Goal: Task Accomplishment & Management: Manage account settings

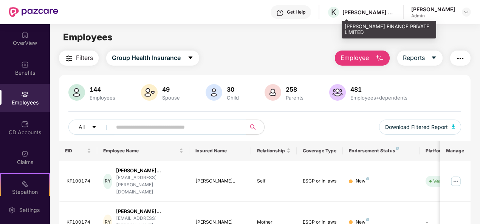
click at [395, 11] on div "[PERSON_NAME] FINANCE PRIVATE LIMITED" at bounding box center [368, 12] width 53 height 7
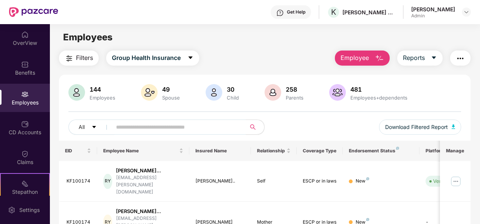
click at [411, 15] on div "Get Help K [PERSON_NAME] FINANCE PRIVATE LIMITED [PERSON_NAME] Admin" at bounding box center [264, 12] width 412 height 24
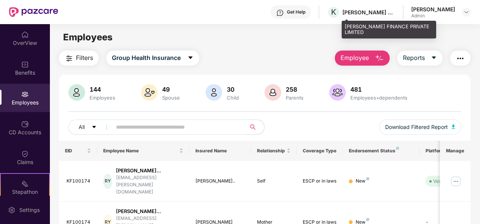
click at [395, 13] on div "[PERSON_NAME] FINANCE PRIVATE LIMITED" at bounding box center [368, 12] width 53 height 7
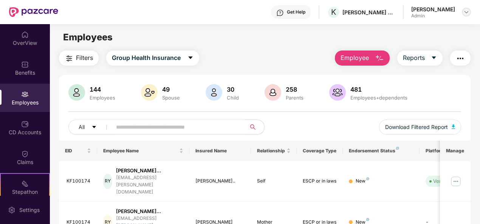
click at [470, 12] on div at bounding box center [466, 12] width 9 height 9
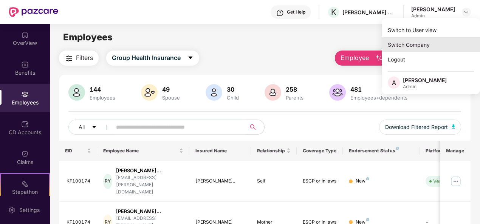
click at [434, 42] on div "Switch Company" at bounding box center [431, 44] width 98 height 15
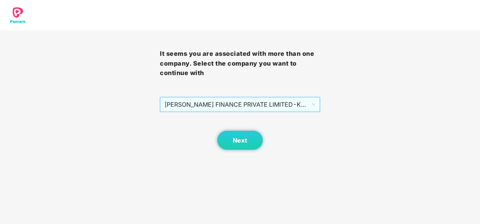
click at [244, 100] on span "[PERSON_NAME] FINANCE PRIVATE LIMITED - KF100007 - ADMIN" at bounding box center [239, 104] width 151 height 14
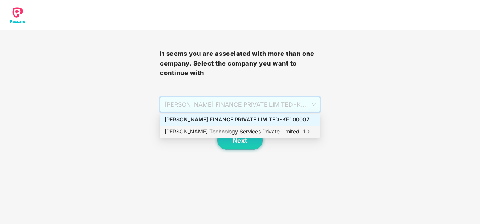
click at [230, 130] on div "[PERSON_NAME] Technology Services Private Limited - 101010 - ADMIN" at bounding box center [239, 132] width 151 height 8
click at [230, 130] on body "It seems you are associated with more than one company. Select the company you …" at bounding box center [240, 112] width 480 height 224
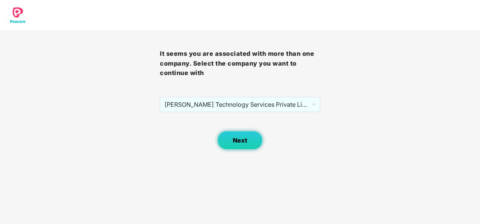
click at [235, 137] on span "Next" at bounding box center [240, 140] width 14 height 7
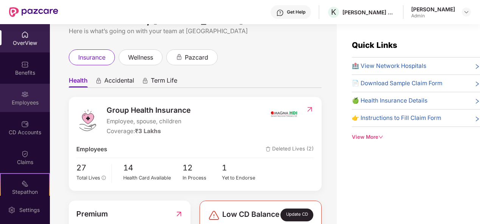
scroll to position [38, 0]
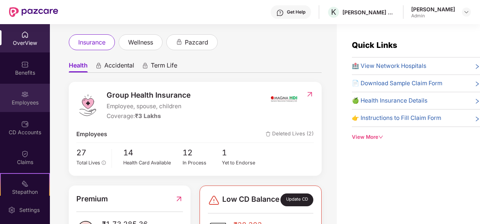
click at [32, 94] on div "Employees" at bounding box center [25, 98] width 50 height 28
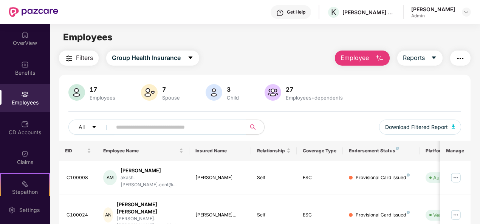
click at [127, 128] on input "text" at bounding box center [176, 127] width 120 height 11
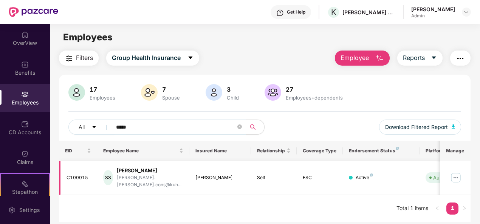
type input "*****"
click at [456, 176] on img at bounding box center [456, 178] width 12 height 12
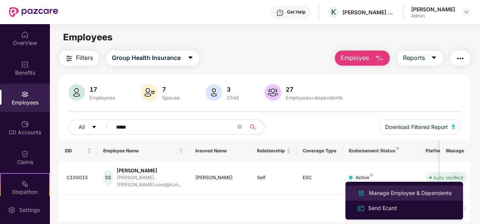
click at [435, 194] on div "Manage Employee & Dependents" at bounding box center [410, 193] width 86 height 8
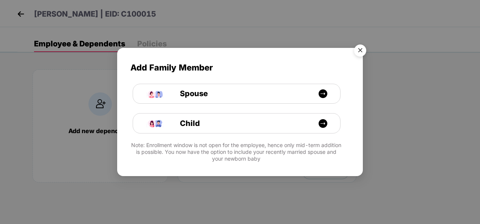
click at [363, 48] on img "Close" at bounding box center [359, 51] width 21 height 21
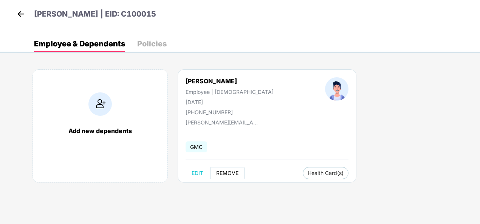
click at [223, 173] on span "REMOVE" at bounding box center [227, 173] width 22 height 6
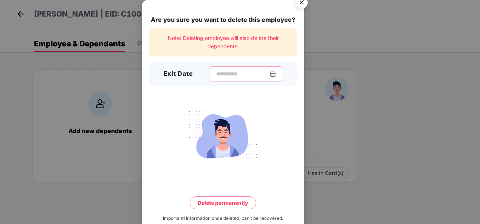
click at [218, 75] on input at bounding box center [242, 74] width 54 height 8
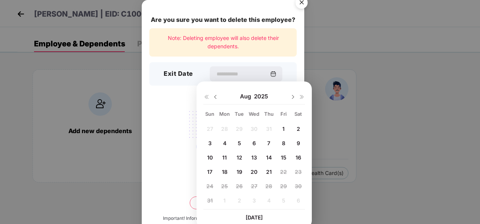
click at [255, 171] on span "20" at bounding box center [253, 172] width 7 height 6
type input "**********"
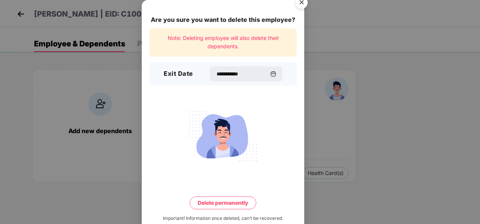
click at [199, 208] on button "Delete permanently" at bounding box center [223, 203] width 66 height 13
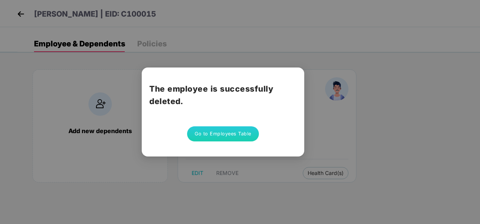
click at [336, 110] on div "The employee is successfully deleted. Go to Employees Table" at bounding box center [240, 112] width 480 height 224
click at [233, 129] on button "Go to Employees Table" at bounding box center [223, 134] width 72 height 15
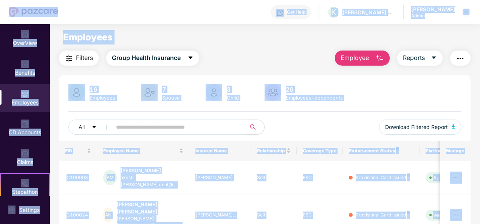
click at [140, 129] on input "text" at bounding box center [176, 127] width 120 height 11
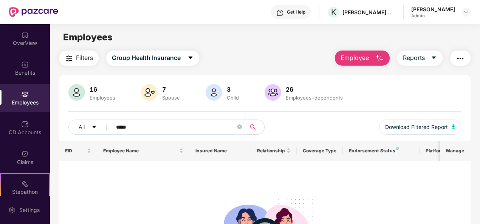
type input "*****"
click at [14, 99] on div "Employees" at bounding box center [25, 103] width 50 height 8
click at [22, 103] on div "Employees" at bounding box center [25, 103] width 50 height 8
click at [143, 125] on input "*****" at bounding box center [176, 127] width 120 height 11
click at [143, 126] on input "*****" at bounding box center [176, 127] width 120 height 11
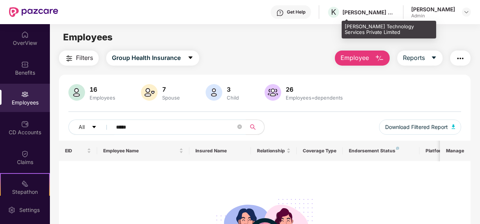
click at [395, 14] on div "[PERSON_NAME] Technology Services Private Limited" at bounding box center [368, 12] width 53 height 7
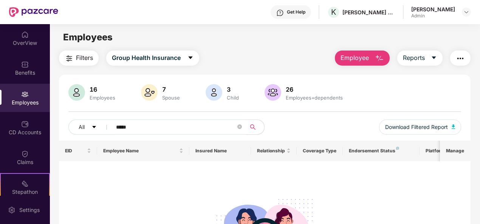
click at [443, 17] on div "Admin" at bounding box center [433, 16] width 44 height 6
click at [468, 13] on img at bounding box center [466, 12] width 6 height 6
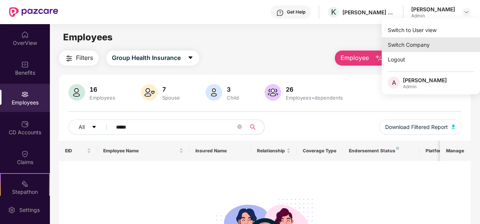
click at [412, 45] on div "Switch Company" at bounding box center [431, 44] width 98 height 15
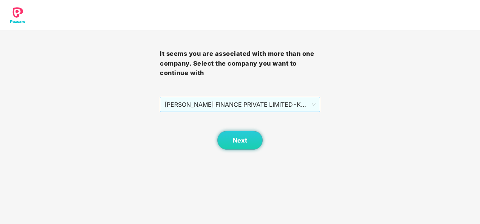
click at [261, 102] on span "[PERSON_NAME] FINANCE PRIVATE LIMITED - KF100007 - ADMIN" at bounding box center [239, 104] width 151 height 14
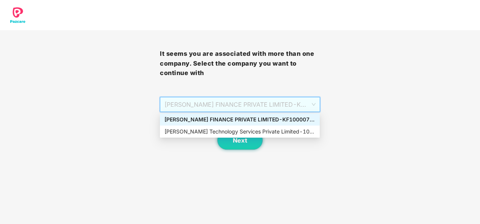
click at [219, 119] on div "[PERSON_NAME] FINANCE PRIVATE LIMITED - KF100007 - ADMIN" at bounding box center [239, 120] width 151 height 8
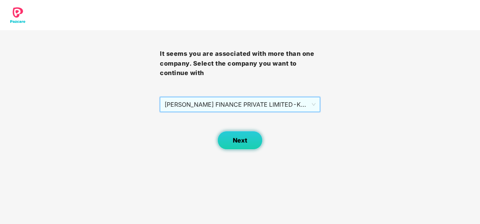
click at [233, 135] on button "Next" at bounding box center [239, 140] width 45 height 19
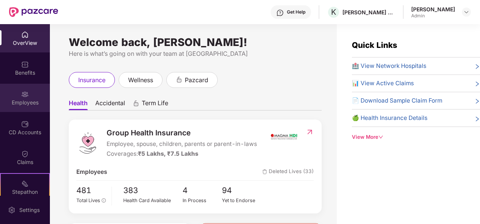
click at [30, 103] on div "Employees" at bounding box center [25, 103] width 50 height 8
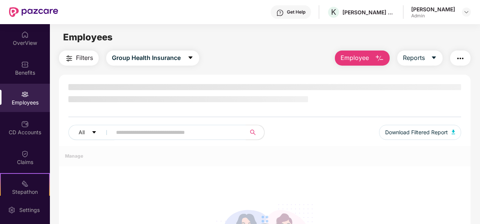
click at [177, 124] on div "All Download Filtered Report" at bounding box center [265, 115] width 412 height 62
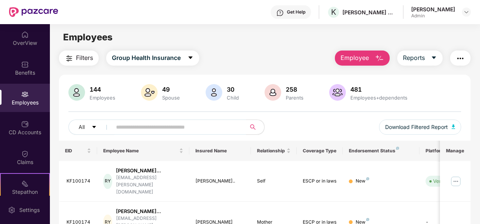
click at [169, 129] on input "text" at bounding box center [176, 127] width 120 height 11
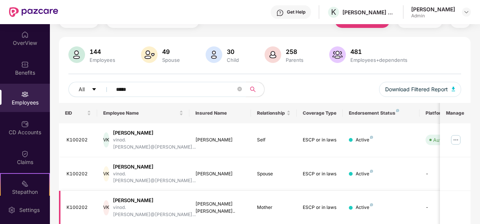
scroll to position [73, 0]
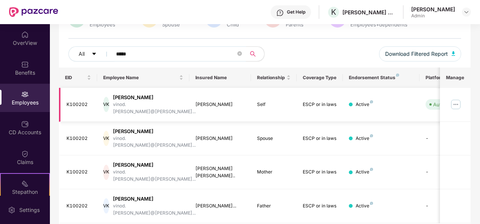
type input "*****"
click at [456, 100] on img at bounding box center [456, 105] width 12 height 12
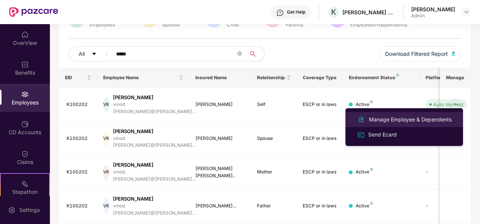
click at [390, 116] on div "Manage Employee & Dependents" at bounding box center [410, 120] width 86 height 8
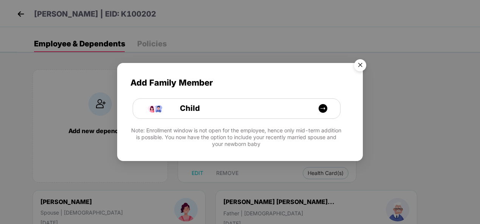
click at [357, 61] on img "Close" at bounding box center [359, 66] width 21 height 21
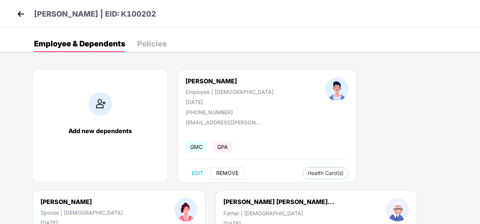
click at [235, 168] on button "REMOVE" at bounding box center [227, 173] width 34 height 12
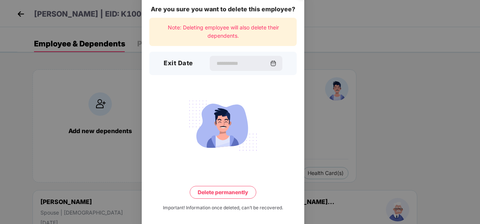
scroll to position [17, 0]
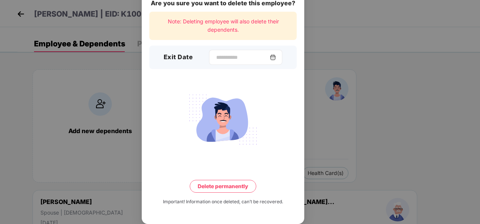
click at [276, 55] on img at bounding box center [273, 57] width 6 height 6
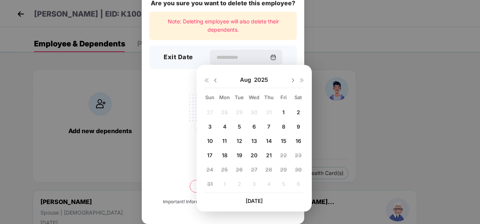
click at [97, 70] on div "Are you sure you want to delete this employee? Note: Deleting employee will als…" at bounding box center [240, 112] width 480 height 224
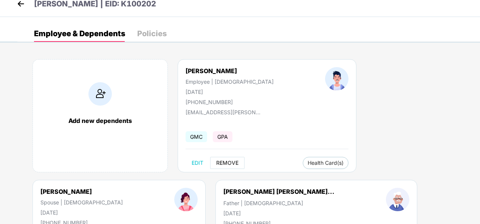
scroll to position [0, 0]
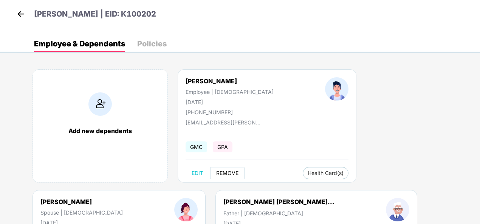
click at [232, 175] on span "REMOVE" at bounding box center [227, 173] width 22 height 6
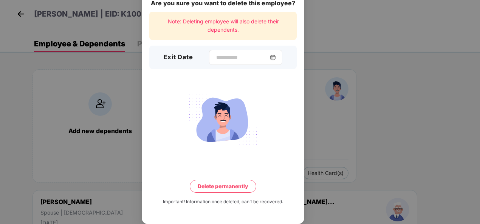
click at [274, 60] on img at bounding box center [273, 57] width 6 height 6
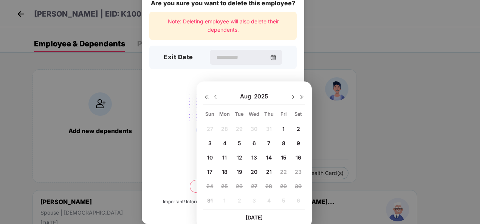
click at [253, 170] on span "20" at bounding box center [253, 172] width 7 height 6
type input "**********"
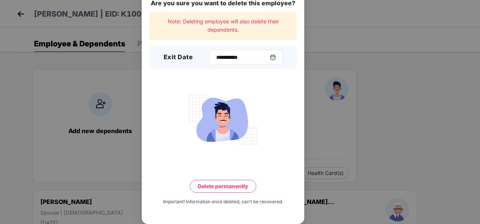
click at [276, 60] on img at bounding box center [273, 57] width 6 height 6
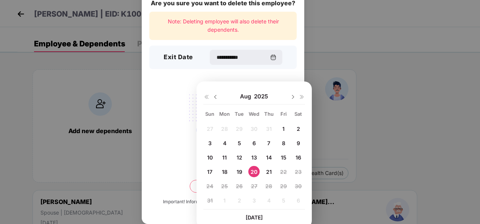
click at [299, 65] on div "**********" at bounding box center [223, 103] width 162 height 241
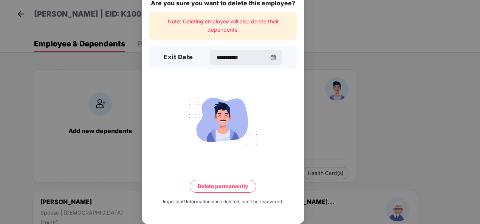
click at [235, 193] on button "Delete permanently" at bounding box center [223, 186] width 66 height 13
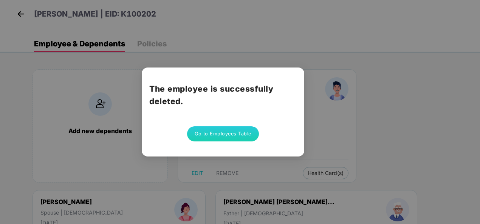
click at [247, 131] on button "Go to Employees Table" at bounding box center [223, 134] width 72 height 15
